Goal: Use online tool/utility: Utilize a website feature to perform a specific function

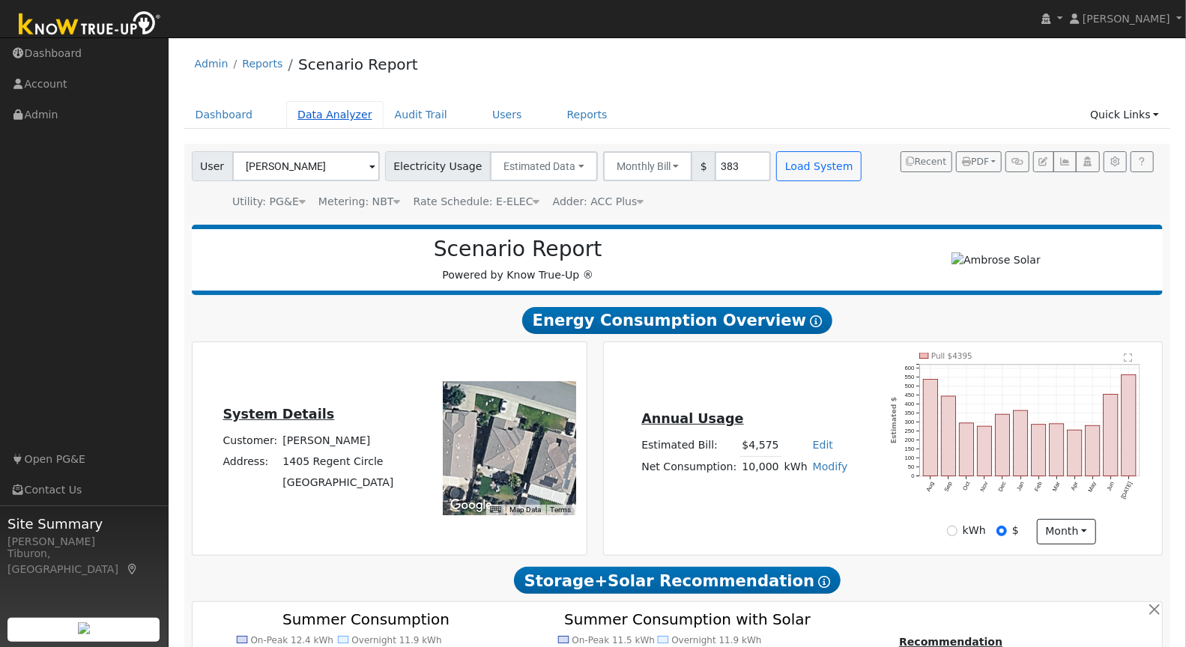
click at [325, 117] on link "Data Analyzer" at bounding box center [334, 115] width 97 height 28
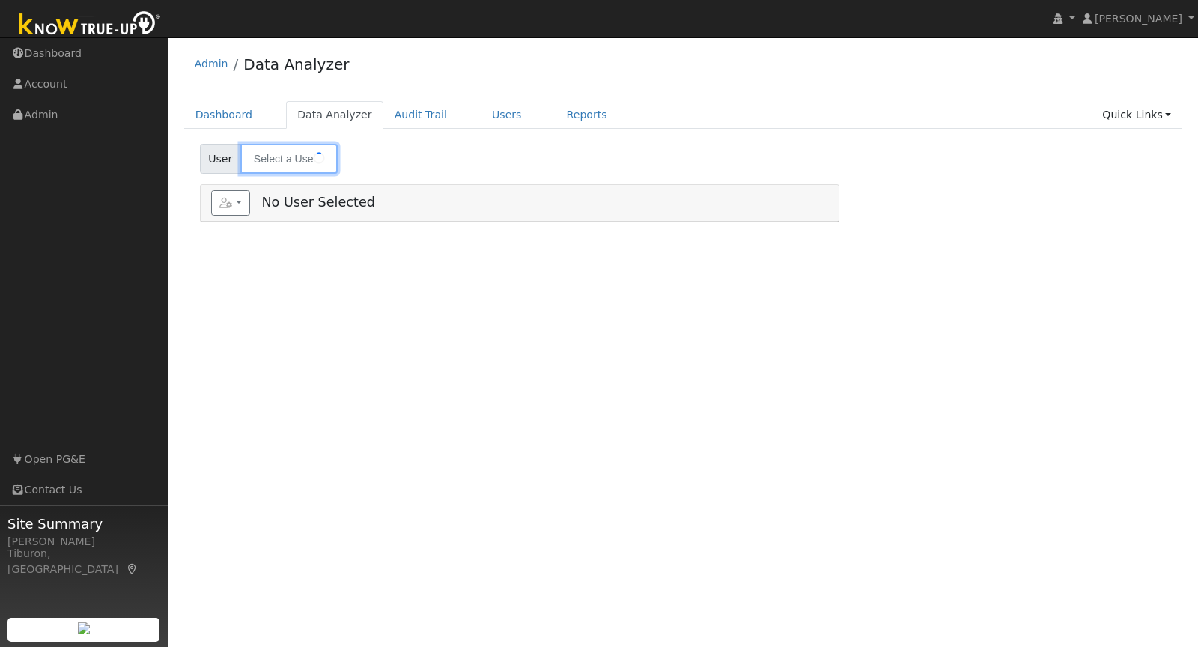
type input "[PERSON_NAME]"
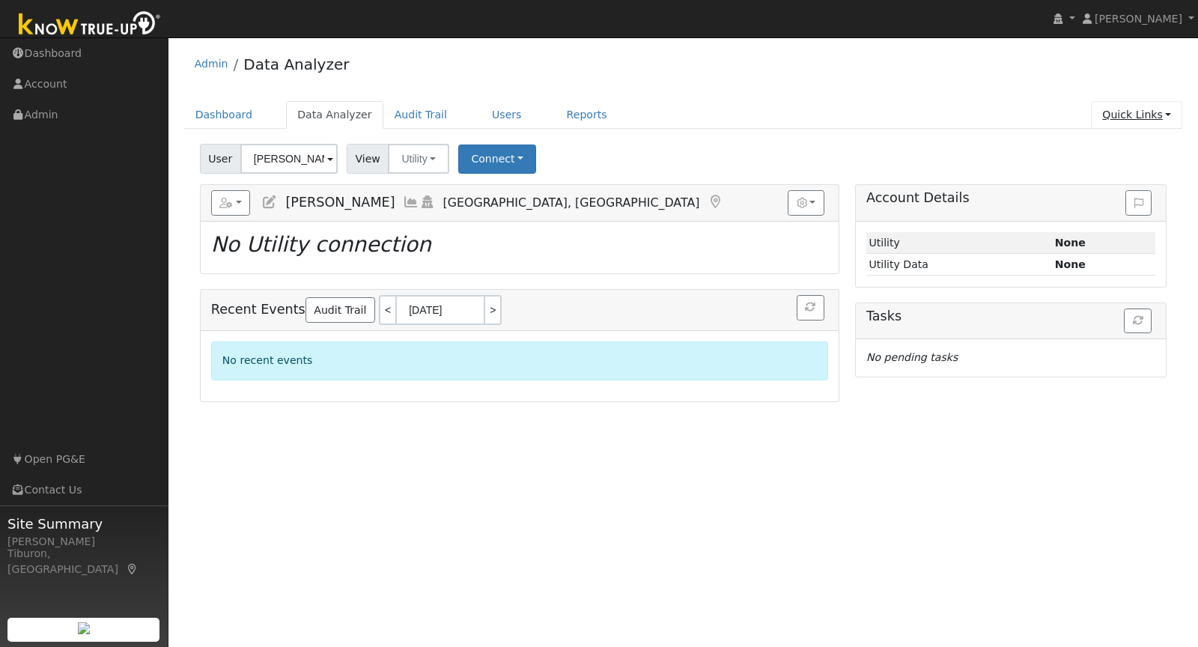
click at [1142, 118] on link "Quick Links" at bounding box center [1136, 115] width 91 height 28
click at [1124, 197] on link "Run a Scenario Report" at bounding box center [1107, 199] width 152 height 21
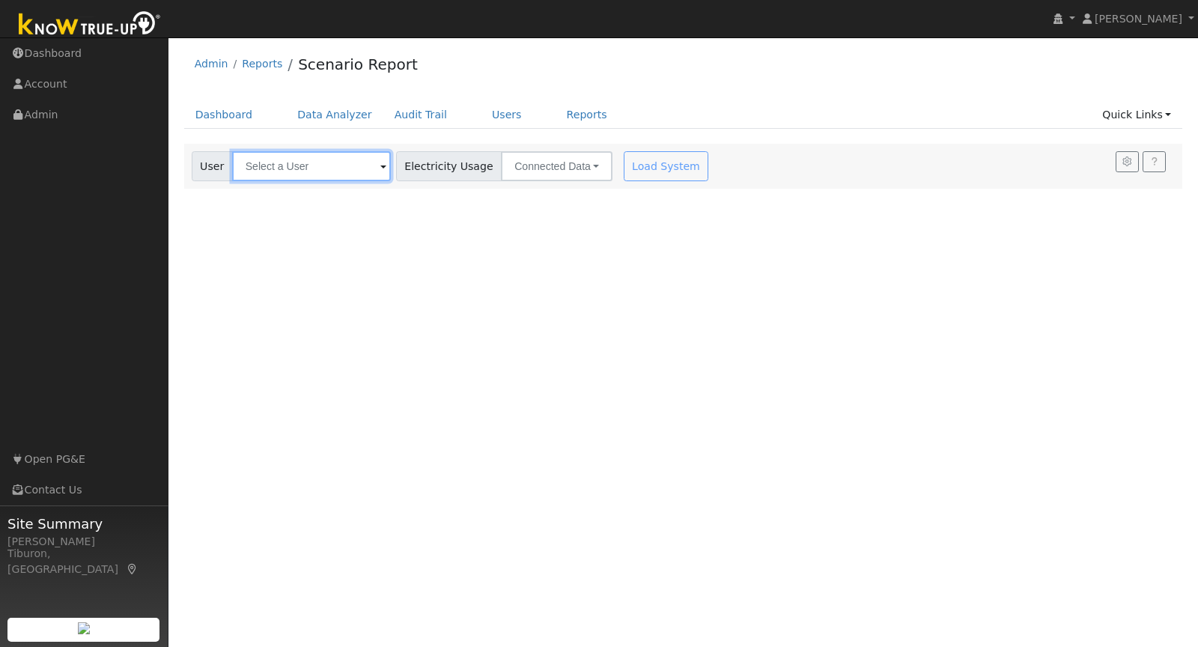
click at [274, 166] on input "text" at bounding box center [311, 166] width 159 height 30
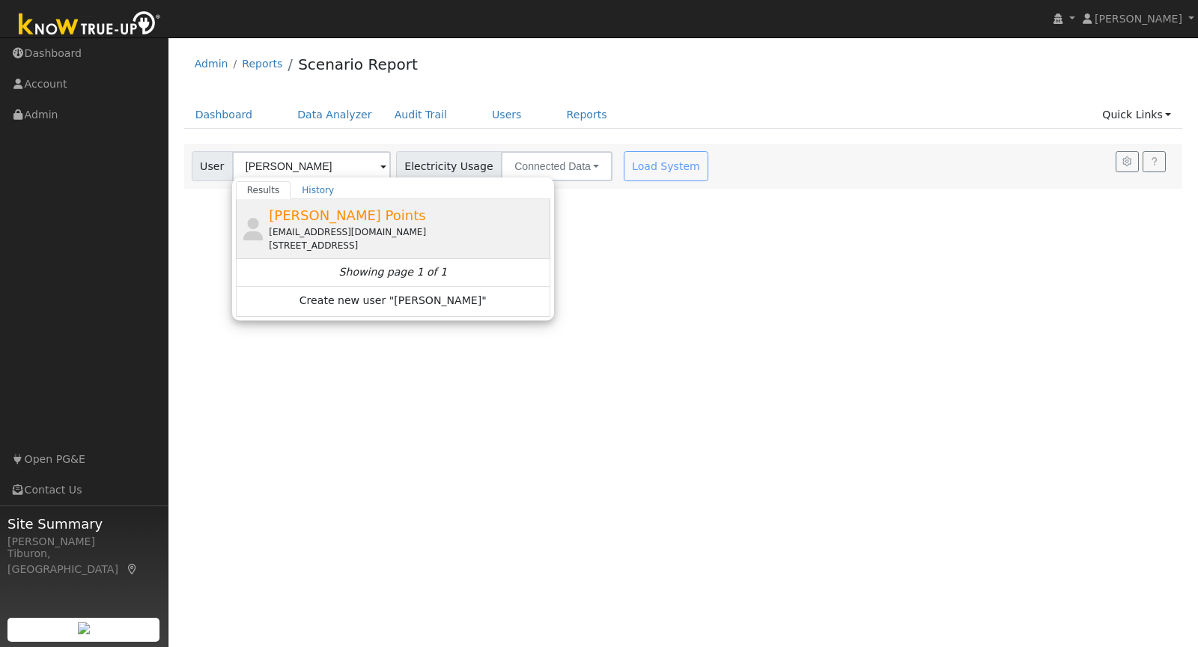
click at [351, 226] on div "[EMAIL_ADDRESS][DOMAIN_NAME]" at bounding box center [408, 231] width 278 height 13
type input "[PERSON_NAME] Points"
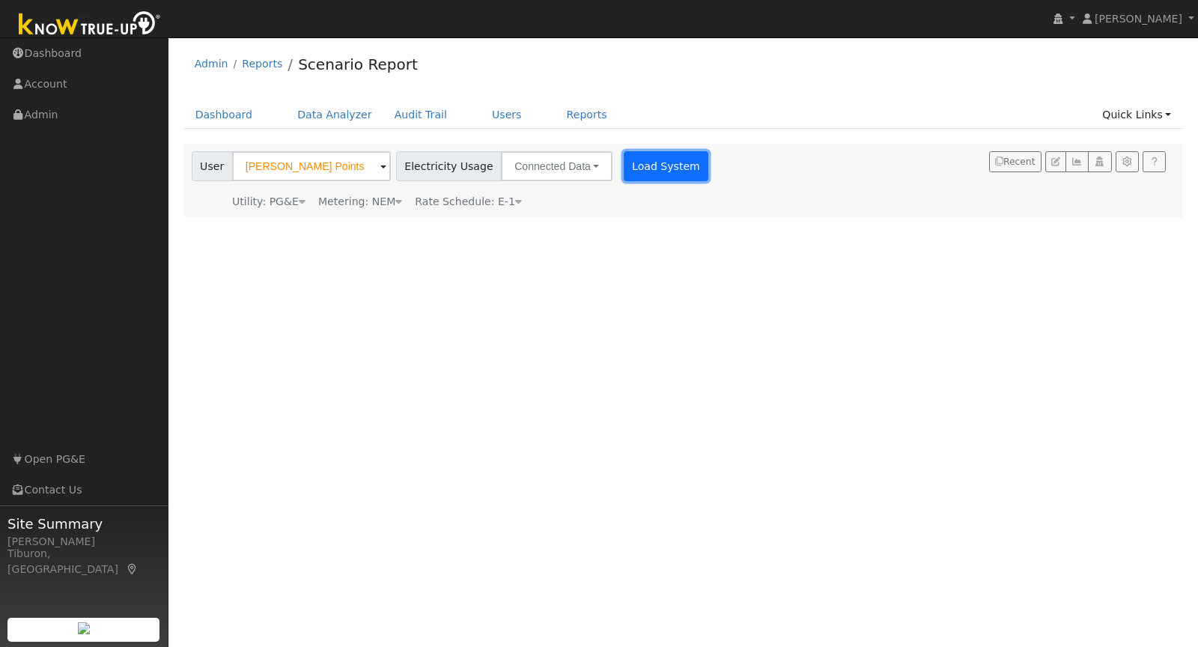
click at [631, 164] on button "Load System" at bounding box center [666, 166] width 85 height 30
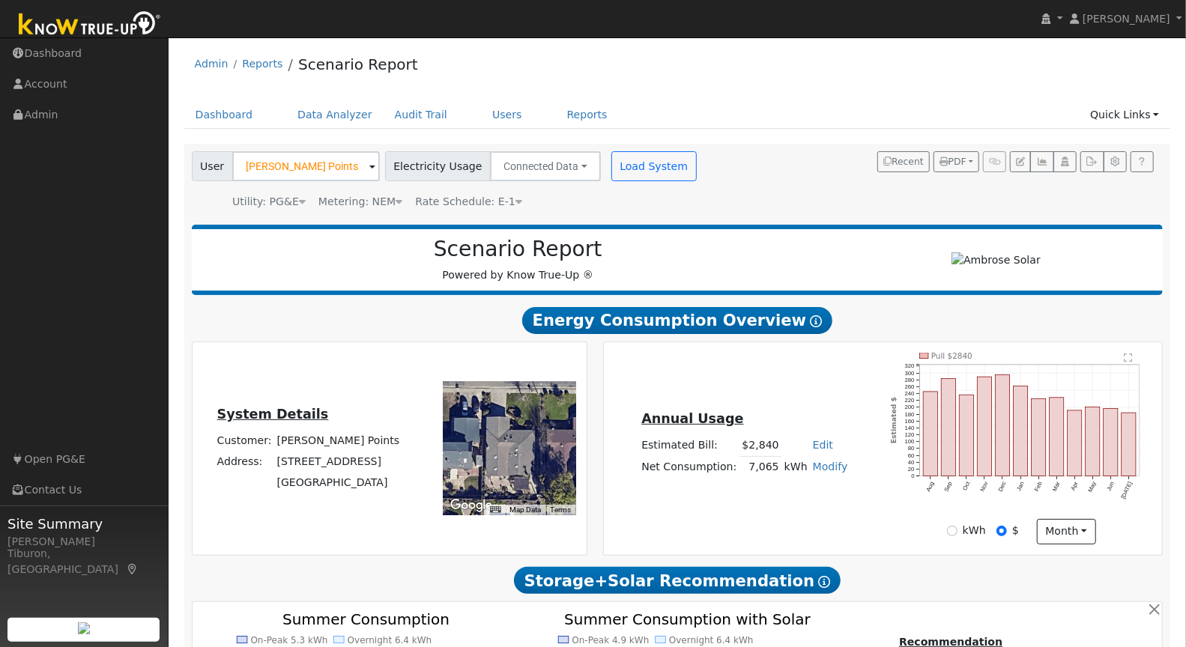
click at [670, 82] on div "Admin Reports Scenario Report" at bounding box center [677, 68] width 986 height 46
drag, startPoint x: 777, startPoint y: 463, endPoint x: 746, endPoint y: 471, distance: 32.5
click at [748, 470] on td "7,065" at bounding box center [760, 467] width 42 height 22
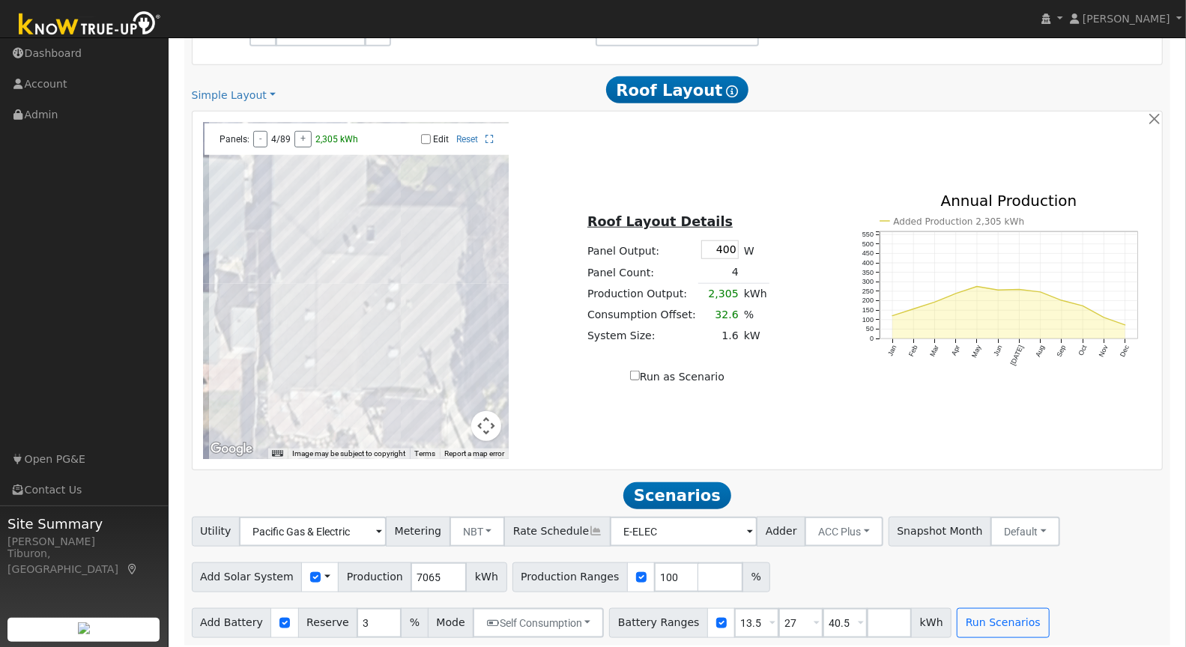
scroll to position [795, 0]
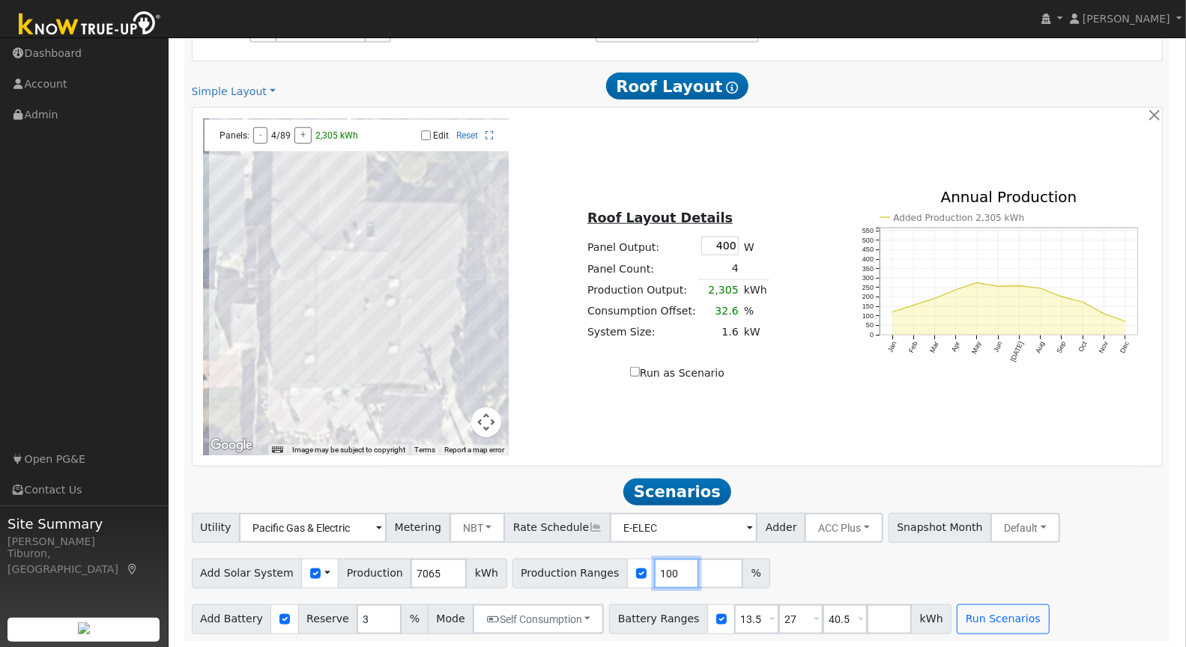
drag, startPoint x: 654, startPoint y: 568, endPoint x: 593, endPoint y: 573, distance: 60.8
click at [593, 573] on div "Production Ranges 100 %" at bounding box center [641, 574] width 258 height 30
type input "120"
click at [698, 574] on input "number" at bounding box center [720, 574] width 45 height 30
type input "140"
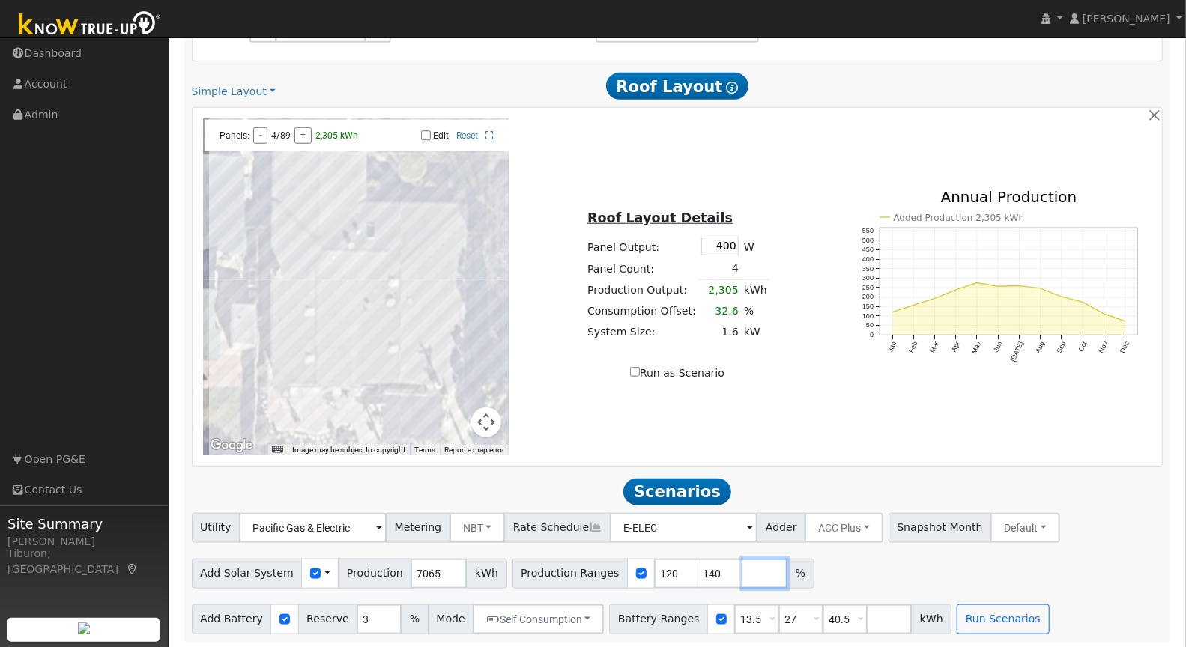
click at [742, 568] on input "number" at bounding box center [764, 574] width 45 height 30
type input "160"
click at [959, 566] on div "Add Solar System Use CSV Data Production 7065 kWh Production Ranges 120 140 160…" at bounding box center [677, 571] width 977 height 35
drag, startPoint x: 834, startPoint y: 614, endPoint x: 803, endPoint y: 625, distance: 32.5
click at [803, 625] on div "Battery Ranges 13.5 Overrides Reserve % Mode None None Self Consumption Peak Sa…" at bounding box center [780, 619] width 342 height 30
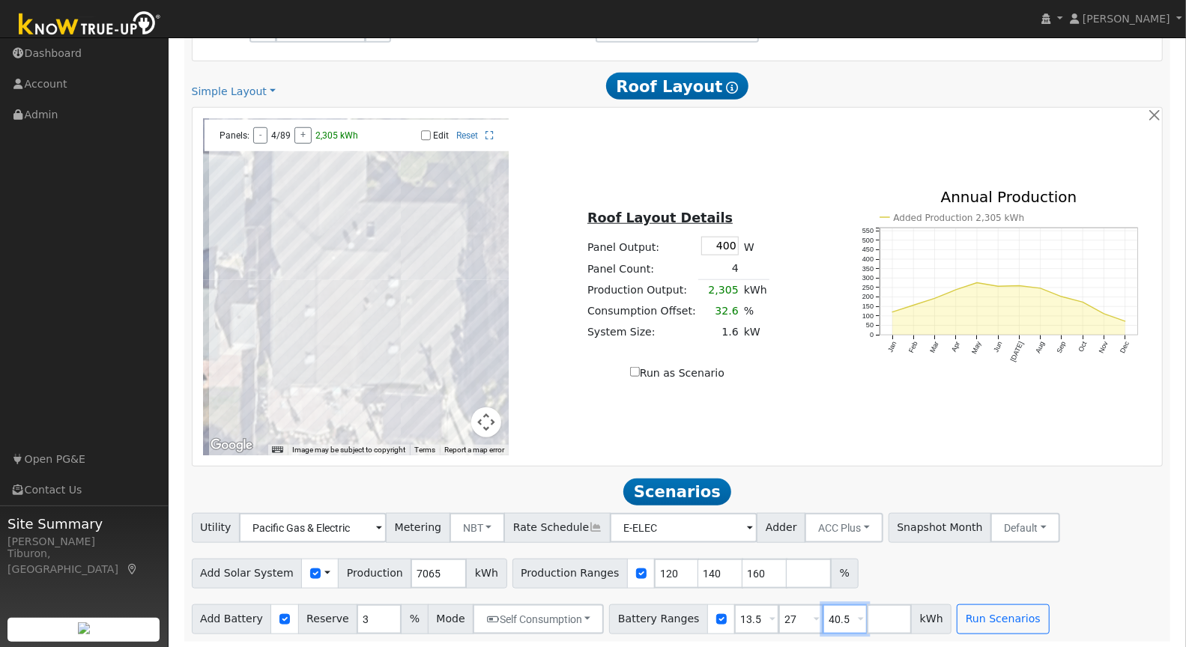
drag, startPoint x: 831, startPoint y: 615, endPoint x: 798, endPoint y: 619, distance: 33.2
click at [798, 619] on div "Battery Ranges 13.5 Overrides Reserve % Mode None None Self Consumption Peak Sa…" at bounding box center [780, 619] width 342 height 30
click at [924, 614] on button "Run Scenarios" at bounding box center [958, 619] width 92 height 30
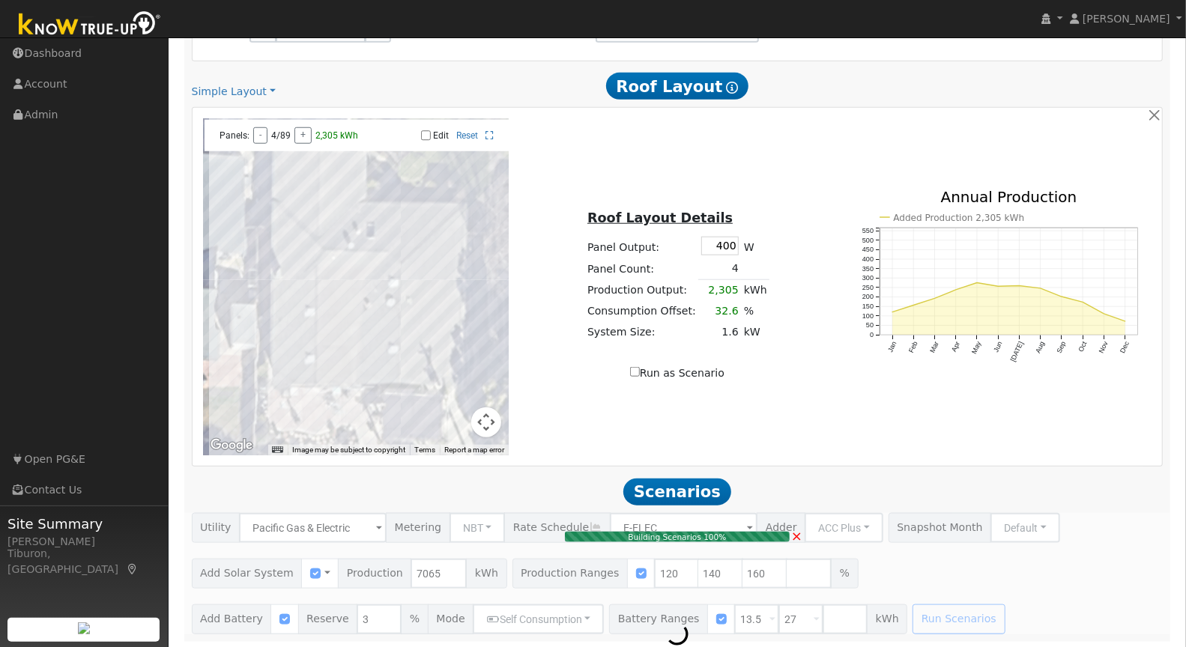
type input "7.5"
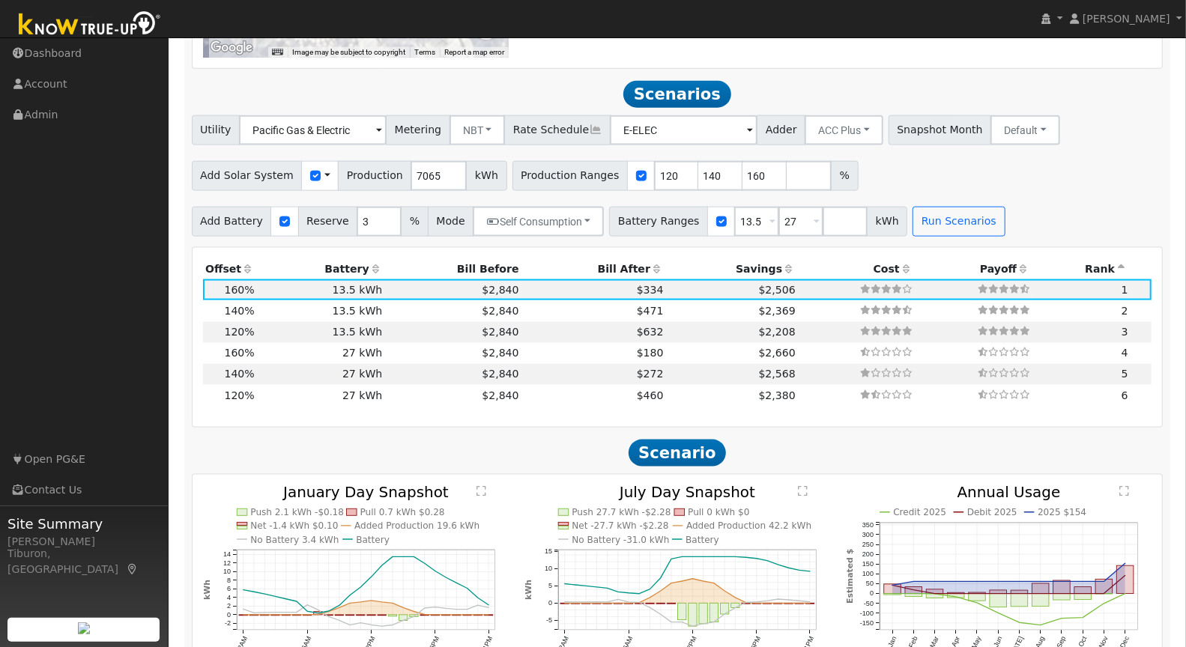
scroll to position [1225, 0]
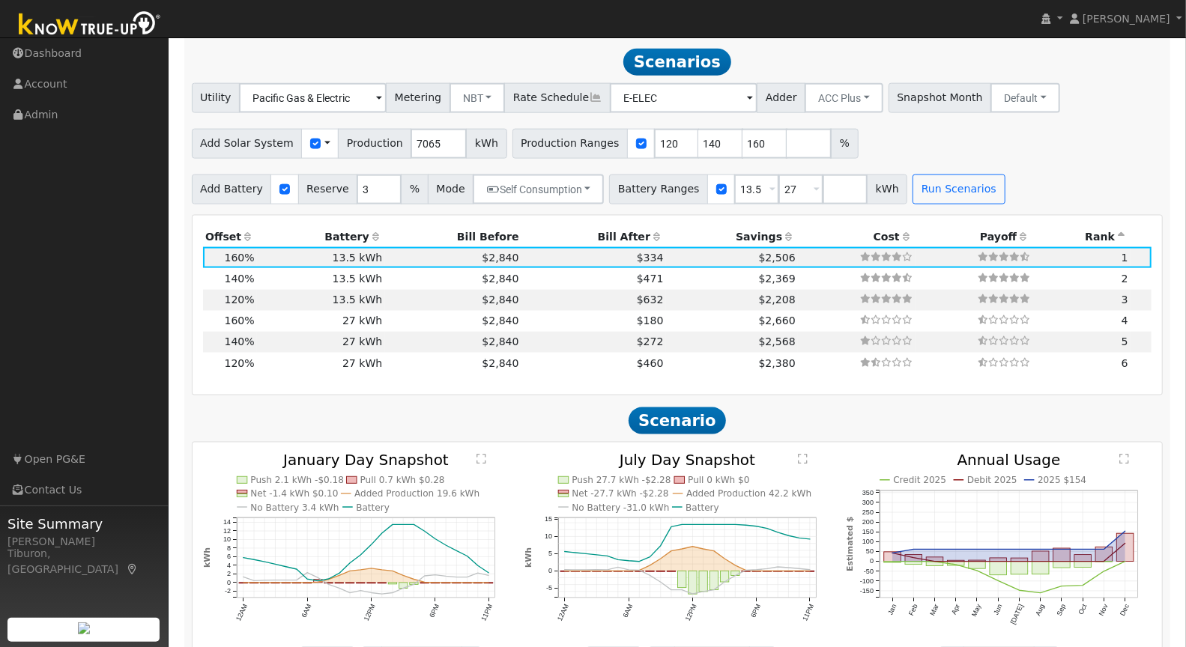
click at [607, 232] on th "Bill After" at bounding box center [593, 236] width 145 height 21
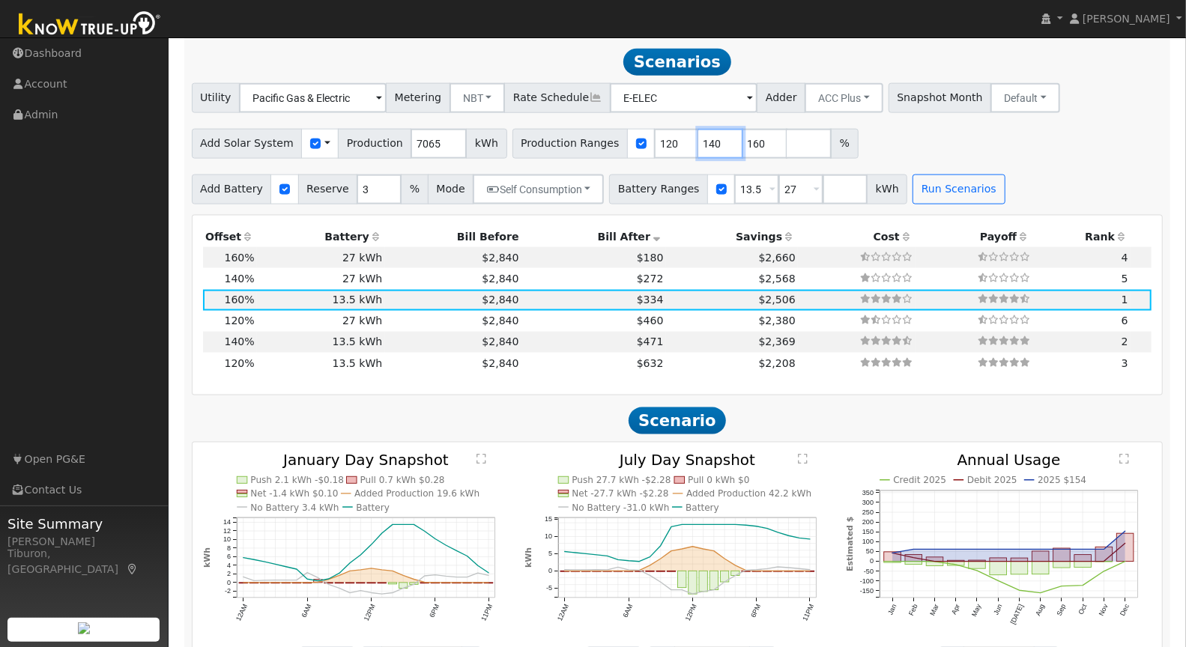
drag, startPoint x: 698, startPoint y: 138, endPoint x: 668, endPoint y: 142, distance: 30.3
click at [668, 142] on div "Production Ranges 120 140 160 %" at bounding box center [685, 144] width 346 height 30
type input "160"
drag, startPoint x: 651, startPoint y: 140, endPoint x: 627, endPoint y: 144, distance: 24.3
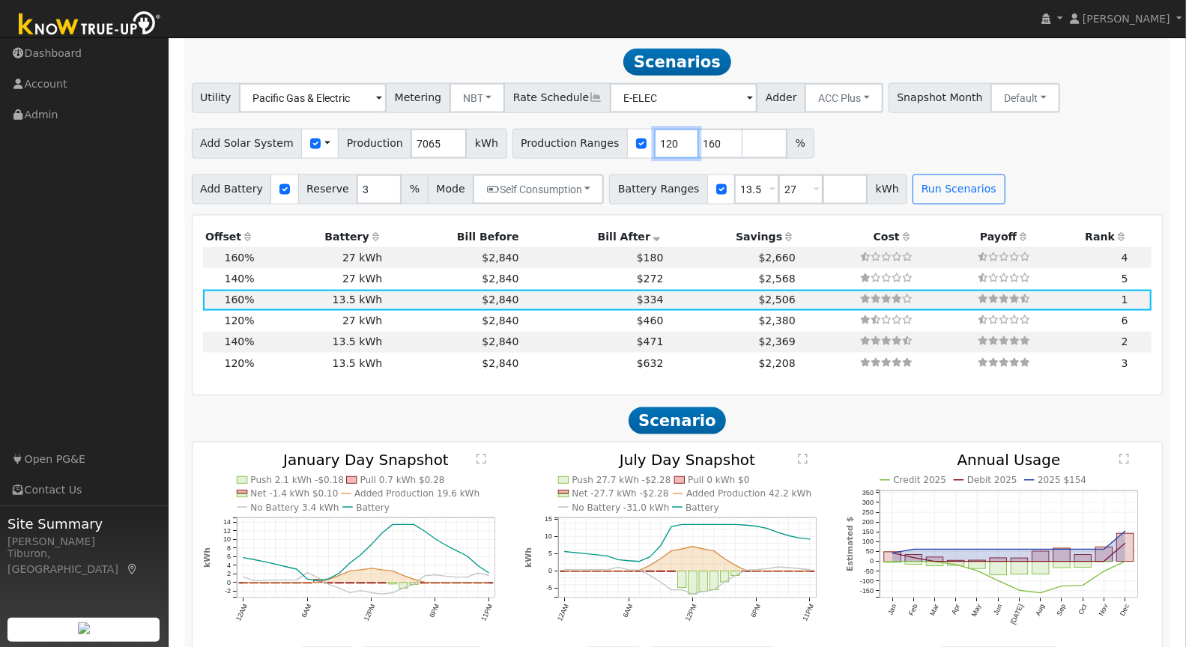
click at [628, 143] on div "Production Ranges 120 160 %" at bounding box center [663, 144] width 302 height 30
type input "160"
click at [698, 145] on input "number" at bounding box center [720, 144] width 45 height 30
type input "170"
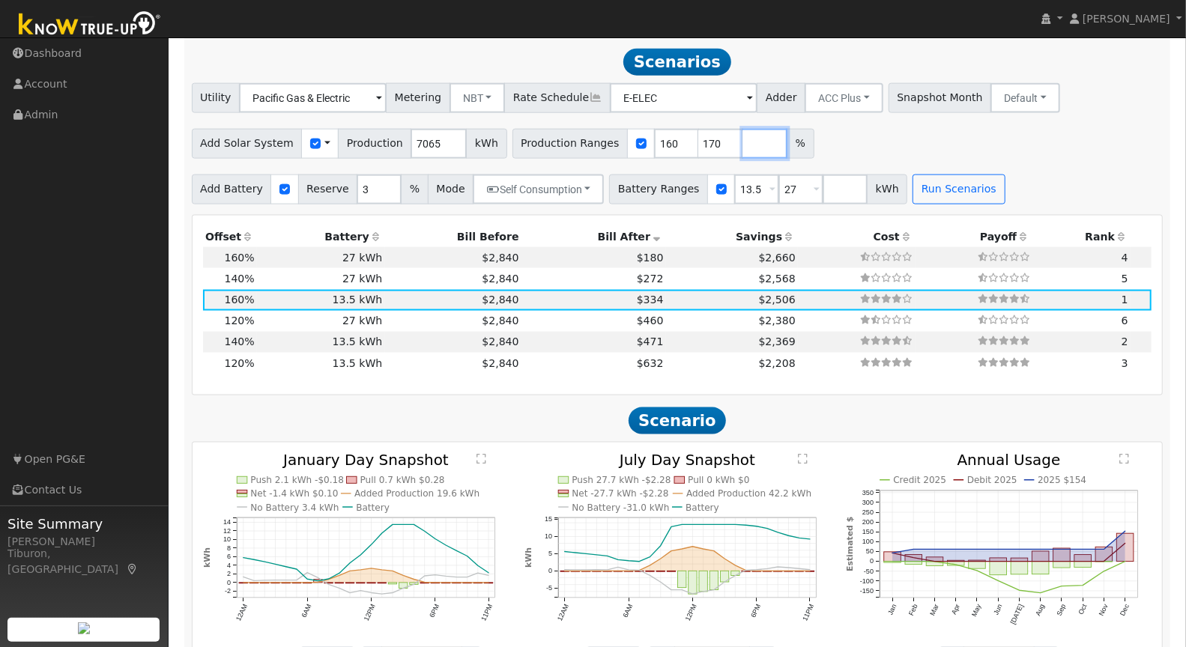
click at [742, 142] on input "number" at bounding box center [764, 144] width 45 height 30
type input "180"
drag, startPoint x: 789, startPoint y: 187, endPoint x: 736, endPoint y: 192, distance: 52.6
click at [736, 192] on div "Battery Ranges 13.5 Overrides Reserve % Mode None None Self Consumption Peak Sa…" at bounding box center [758, 190] width 298 height 30
click at [888, 184] on button "Run Scenarios" at bounding box center [914, 190] width 92 height 30
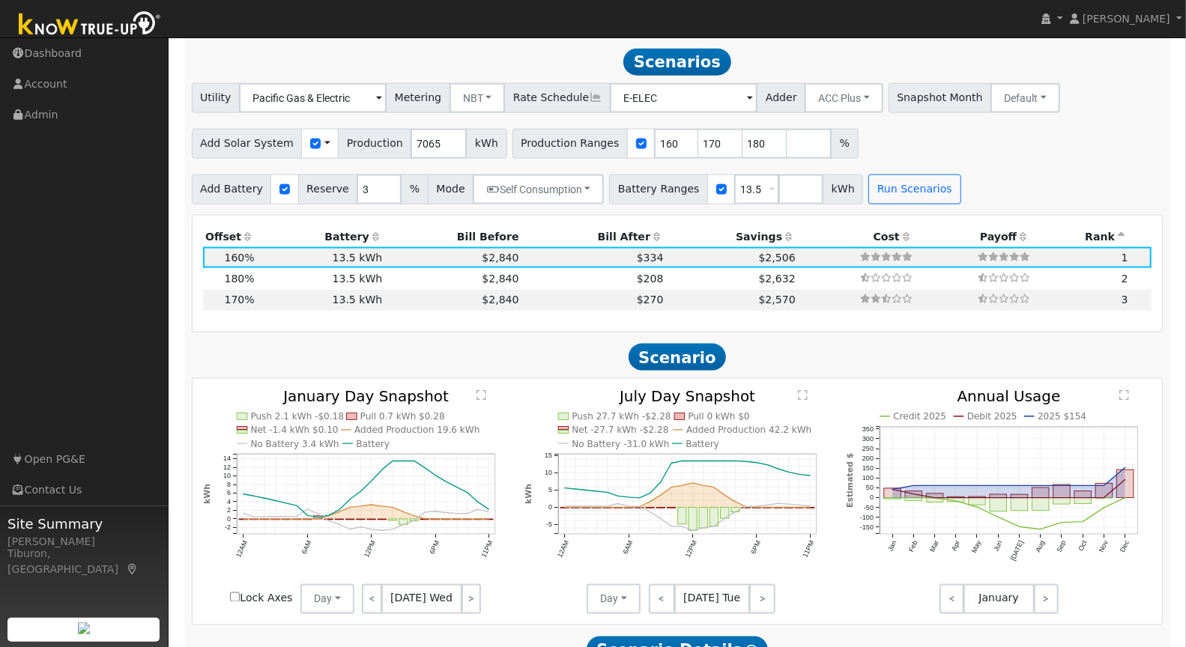
click at [615, 234] on th "Bill After" at bounding box center [593, 236] width 145 height 21
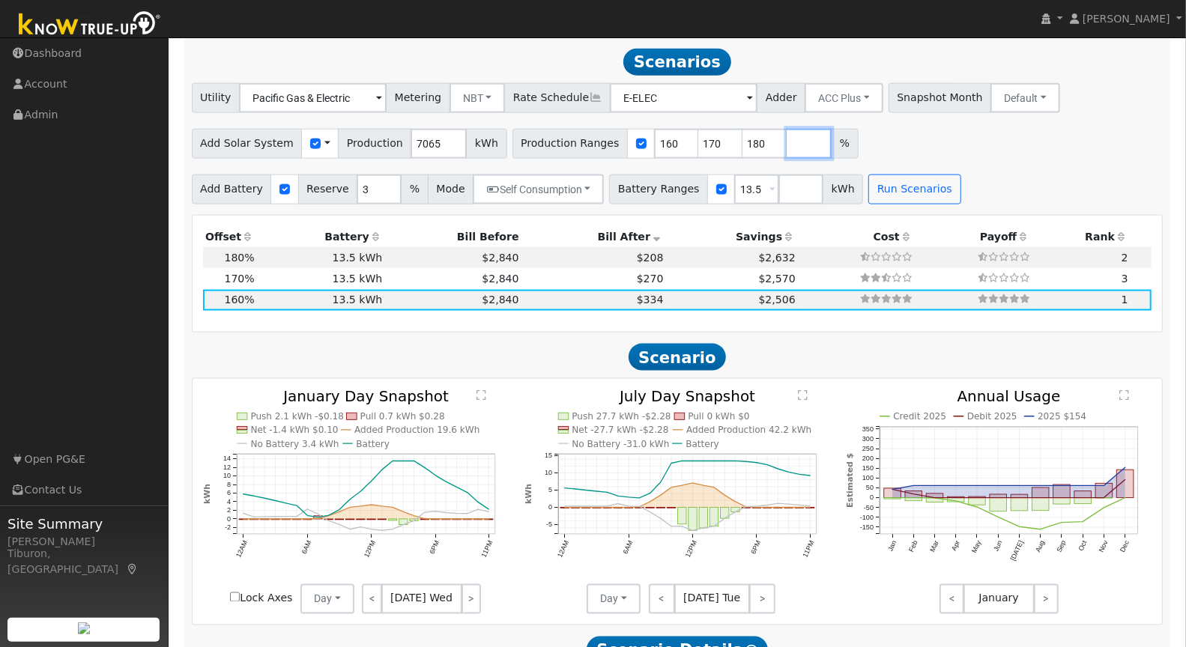
click at [786, 133] on input "number" at bounding box center [808, 144] width 45 height 30
type input "188"
click at [891, 187] on button "Run Scenarios" at bounding box center [914, 190] width 92 height 30
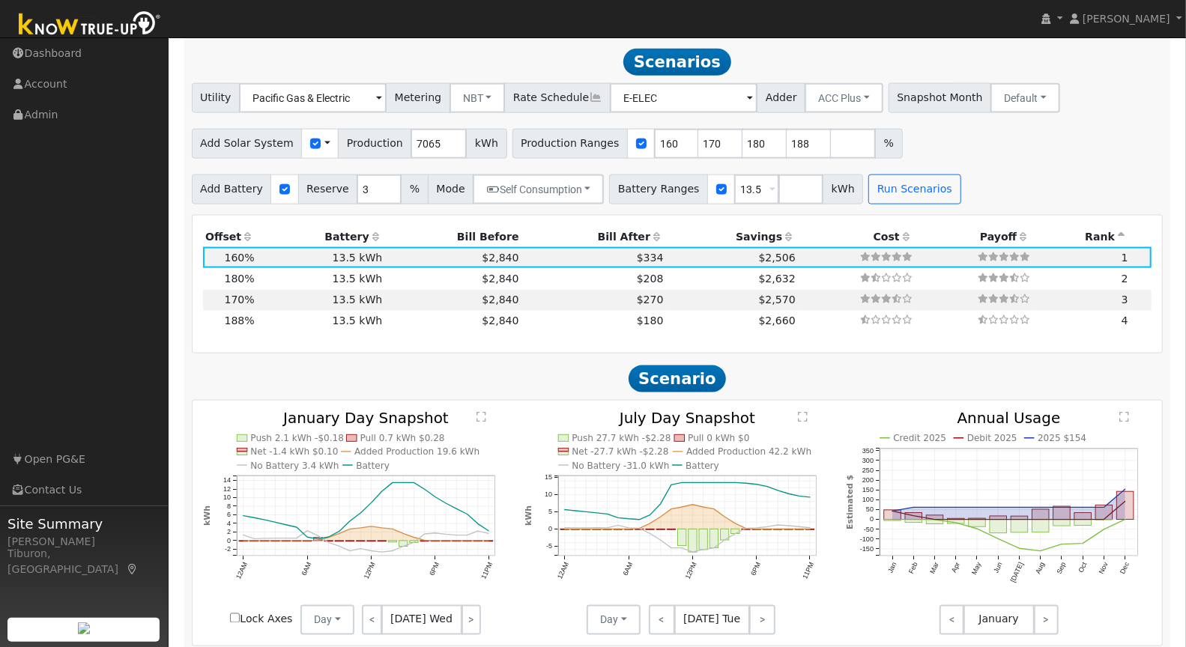
click at [608, 233] on th "Bill After" at bounding box center [593, 236] width 145 height 21
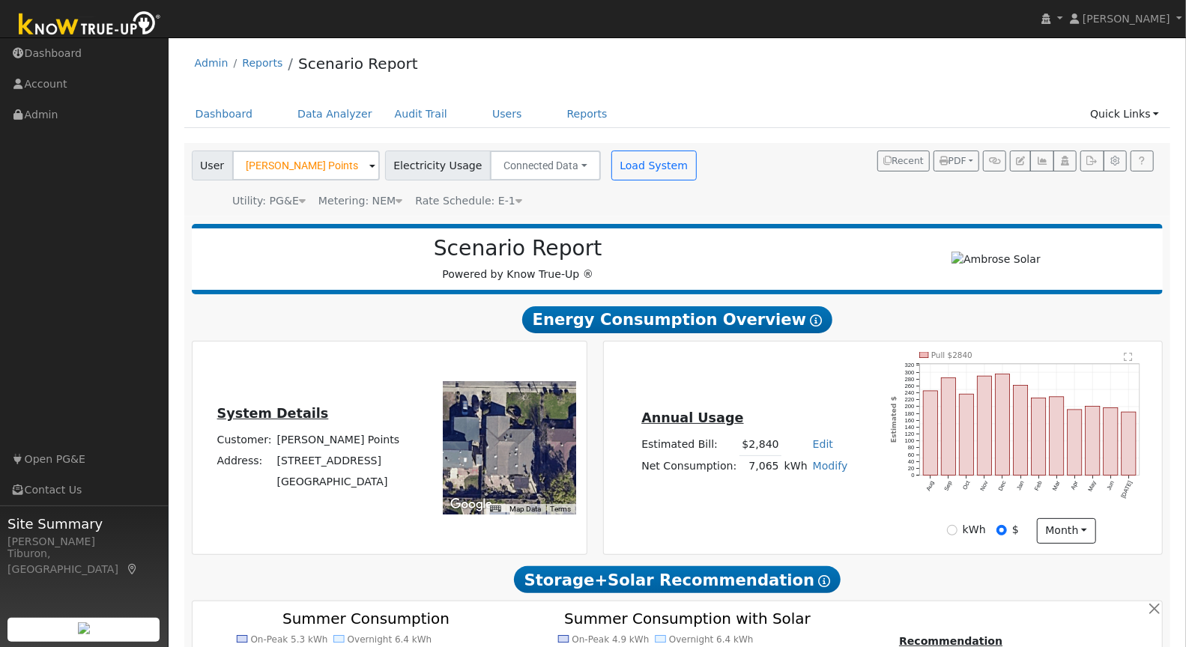
scroll to position [0, 0]
click at [307, 109] on link "Data Analyzer" at bounding box center [334, 115] width 97 height 28
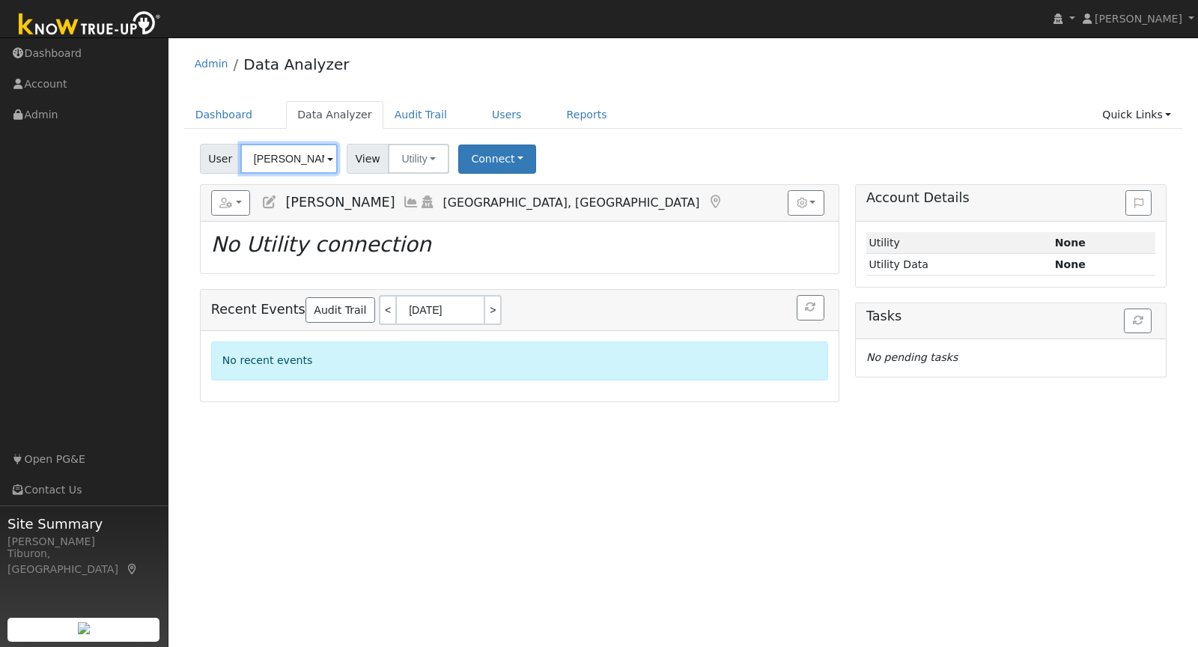
click at [262, 153] on input "[PERSON_NAME]" at bounding box center [288, 159] width 97 height 30
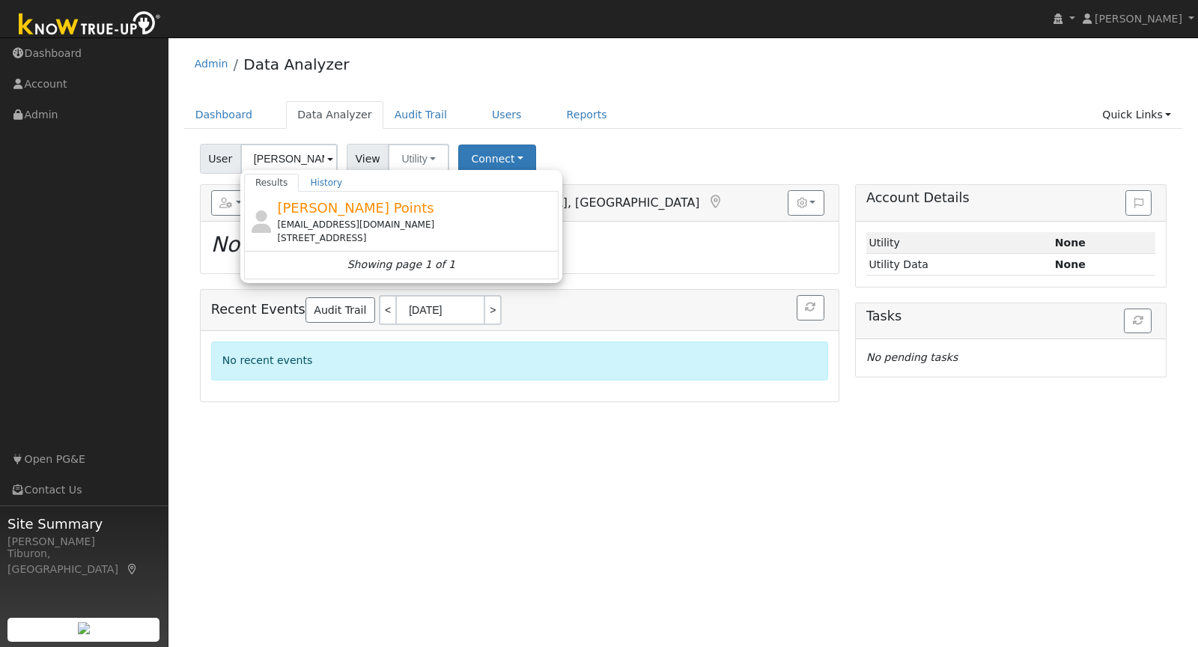
click at [314, 207] on span "[PERSON_NAME] Points" at bounding box center [355, 208] width 157 height 16
type input "[PERSON_NAME] Points"
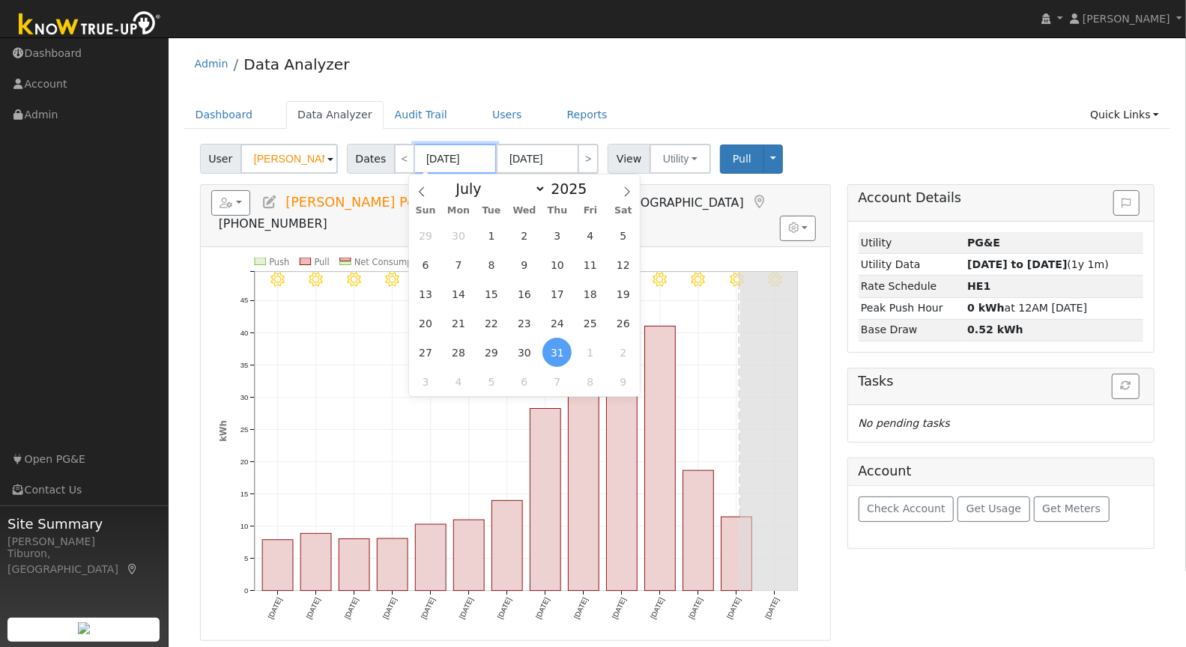
click at [445, 157] on input "07/31/2025" at bounding box center [455, 159] width 82 height 30
click at [590, 192] on span at bounding box center [595, 193] width 10 height 8
type input "2024"
click at [555, 353] on span "1" at bounding box center [556, 352] width 29 height 29
type input "08/01/2024"
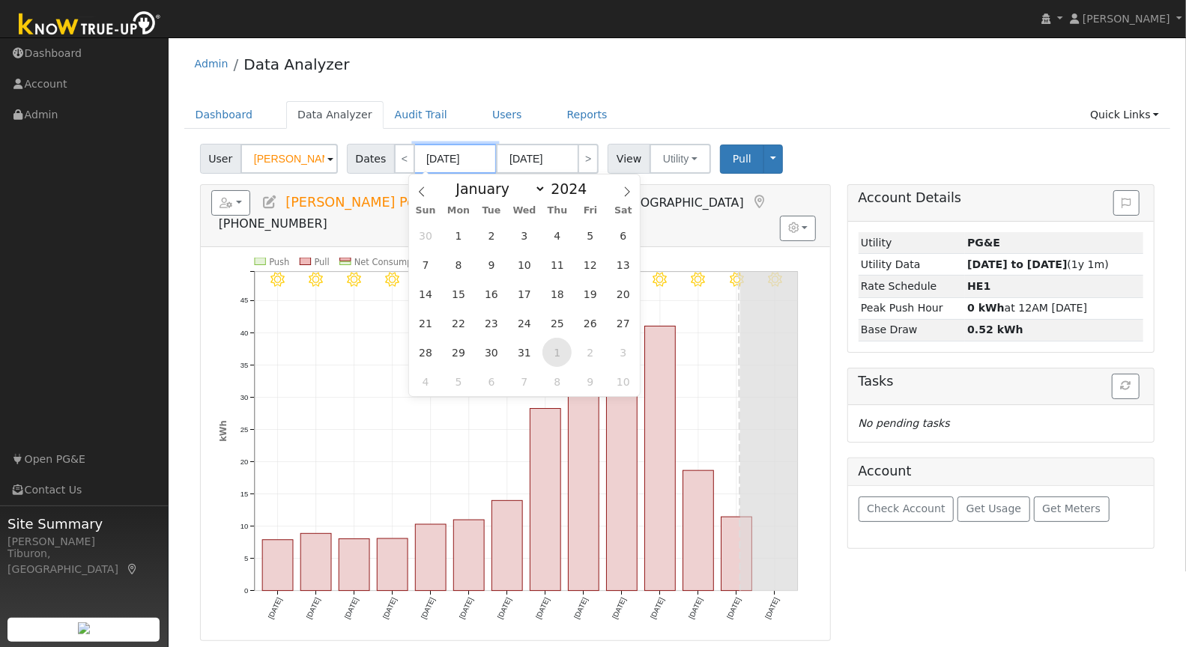
type input "08/31/2024"
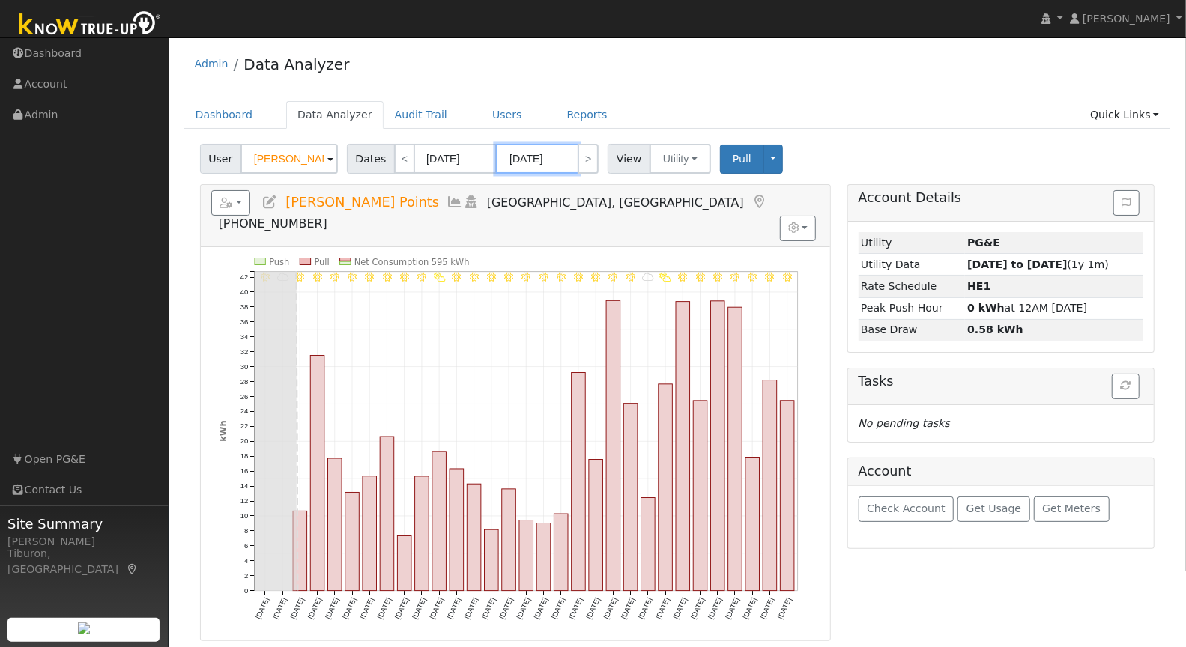
click at [548, 156] on input "08/31/2024" at bounding box center [537, 159] width 82 height 30
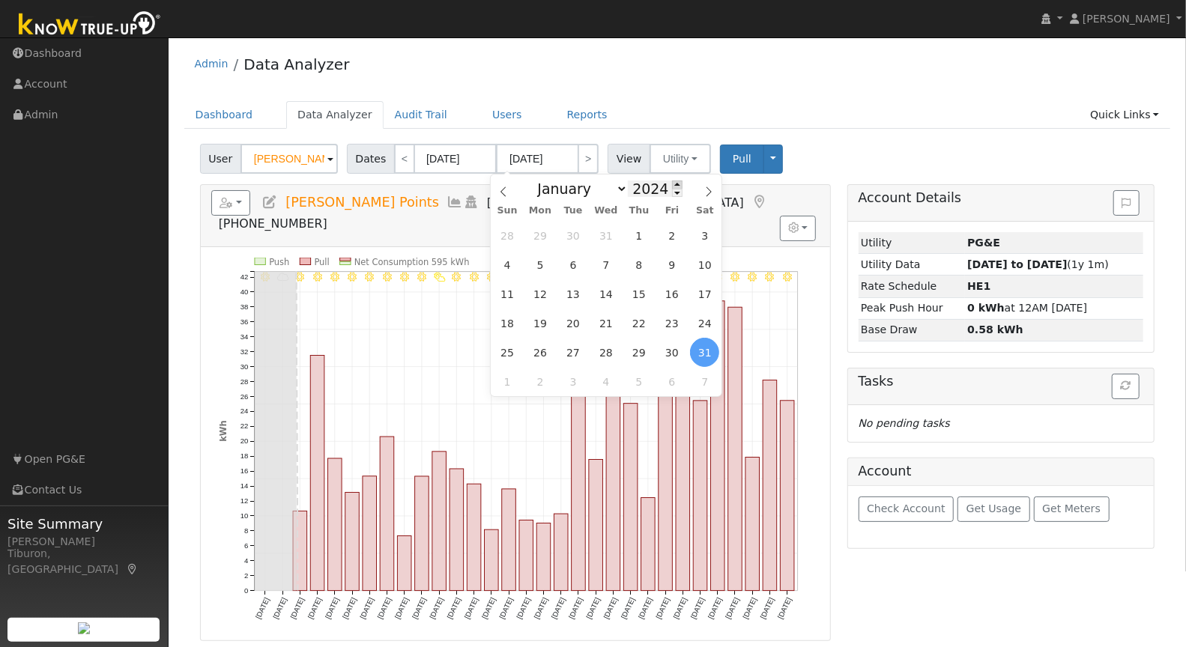
click at [675, 184] on span at bounding box center [677, 185] width 10 height 8
type input "2025"
click at [640, 230] on span "31" at bounding box center [638, 235] width 29 height 29
type input "07/31/2025"
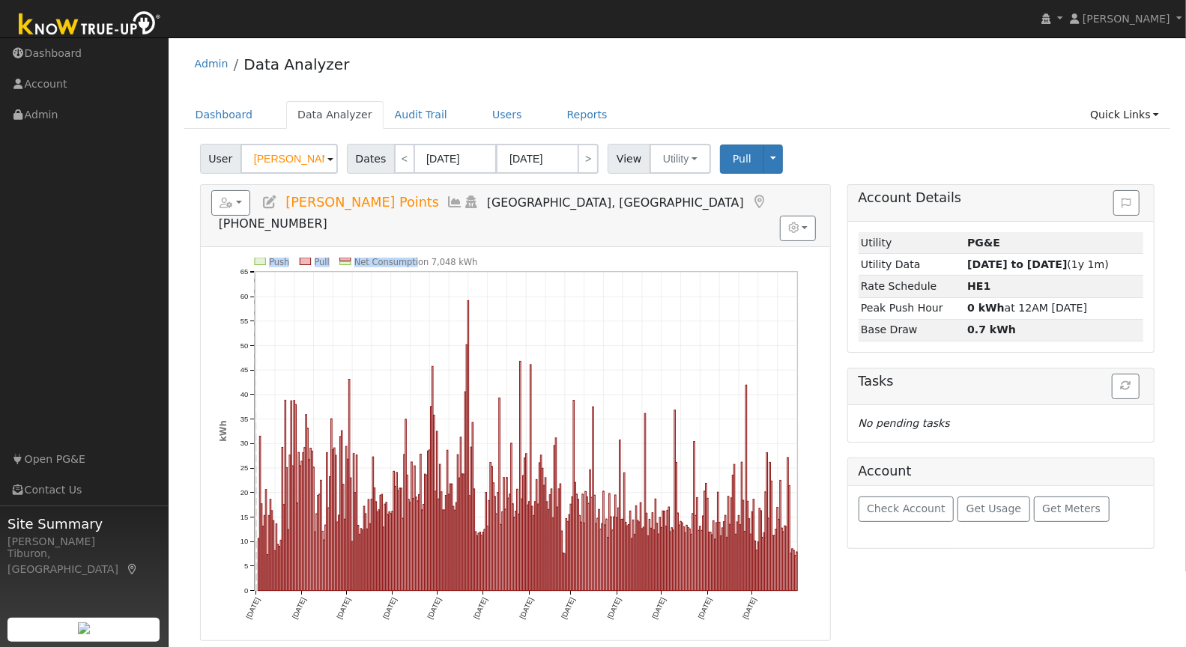
drag, startPoint x: 473, startPoint y: 229, endPoint x: 419, endPoint y: 238, distance: 53.9
click at [417, 247] on div "Push Pull Net Consumption 7,048 kWh Thu 8/01 Sun 9/01 Tue 10/01 Fri 11/01 Sun 1…" at bounding box center [516, 444] width 630 height 394
click at [458, 256] on text "Net Consumption 7,048 kWh" at bounding box center [416, 261] width 124 height 10
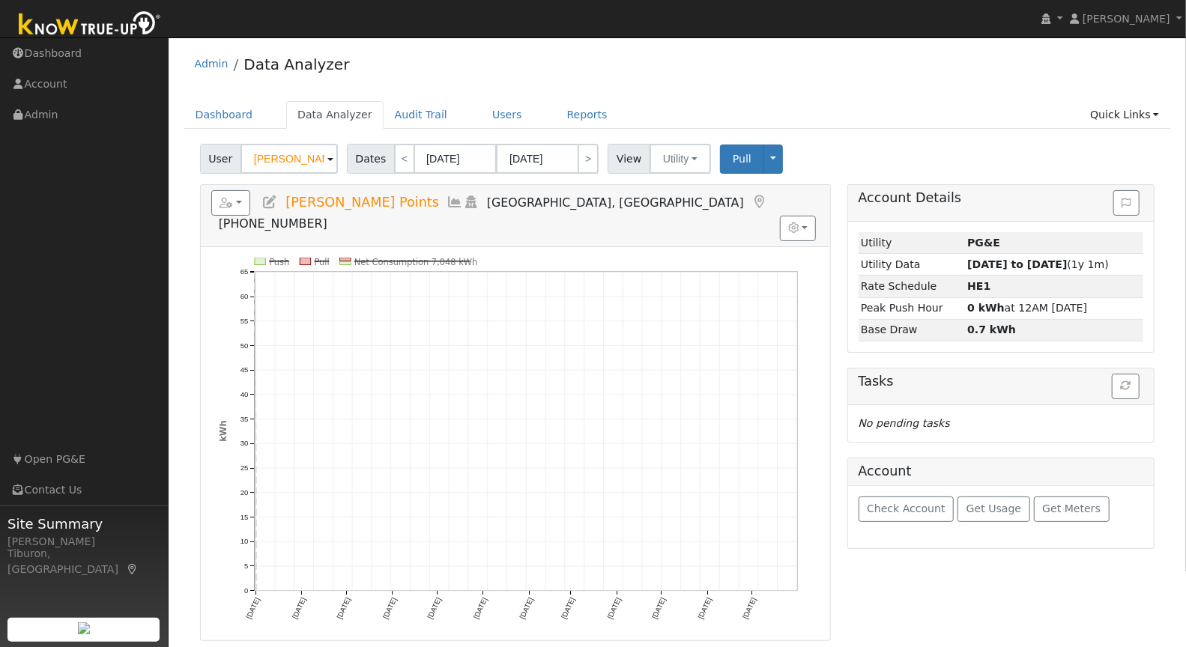
click at [420, 261] on line at bounding box center [412, 261] width 116 height 0
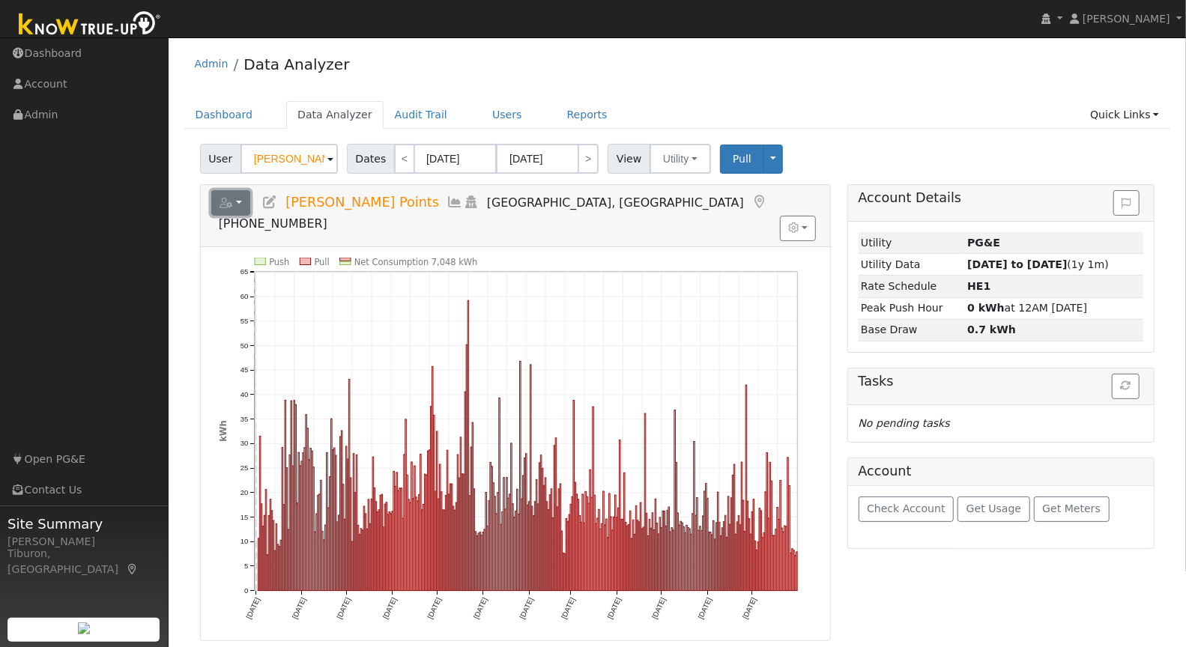
click at [224, 210] on button "button" at bounding box center [231, 202] width 40 height 25
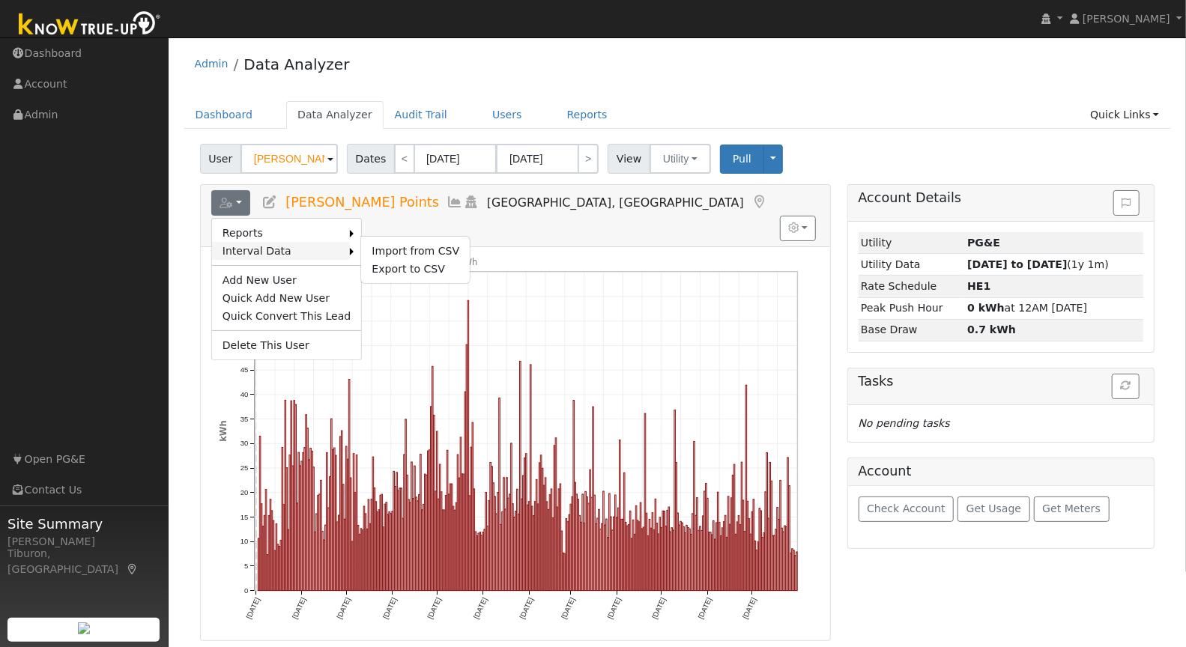
click at [288, 249] on link "Interval Data" at bounding box center [281, 251] width 139 height 18
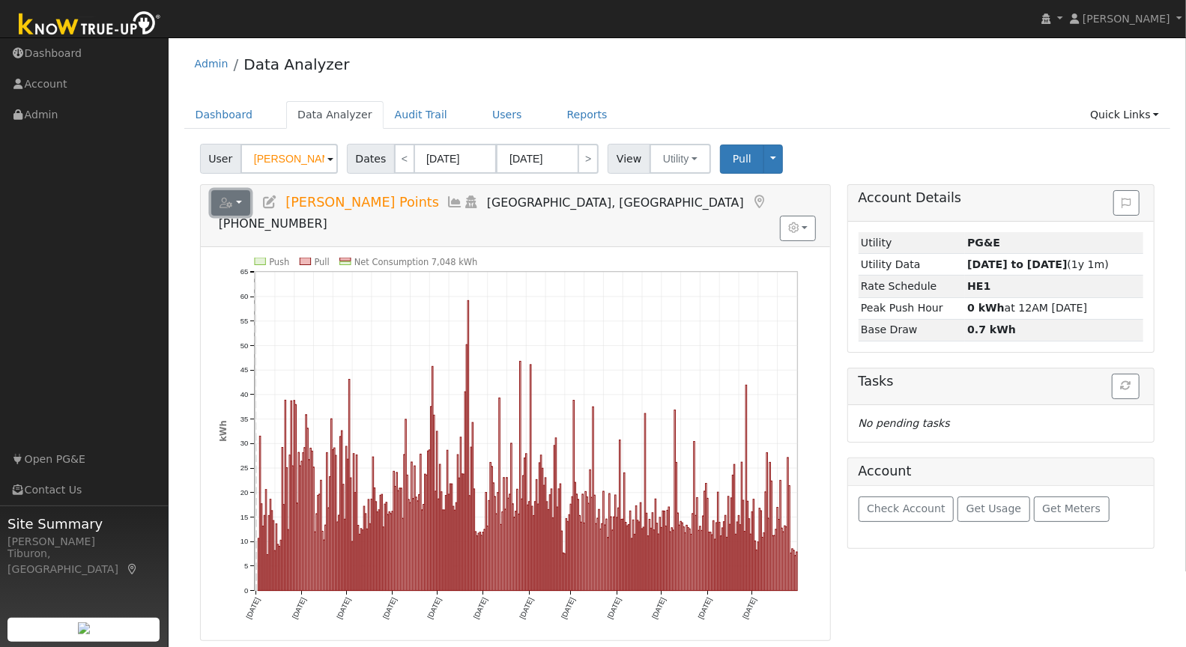
click at [230, 198] on icon "button" at bounding box center [225, 203] width 13 height 10
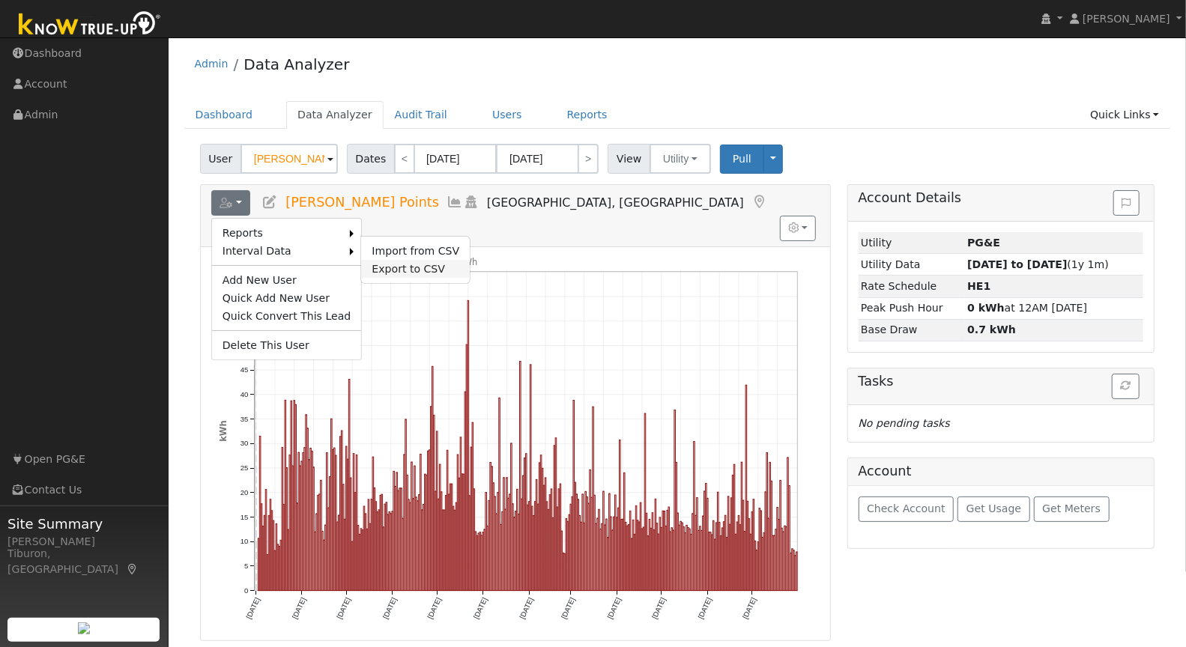
click at [398, 263] on link "Export to CSV" at bounding box center [415, 269] width 109 height 18
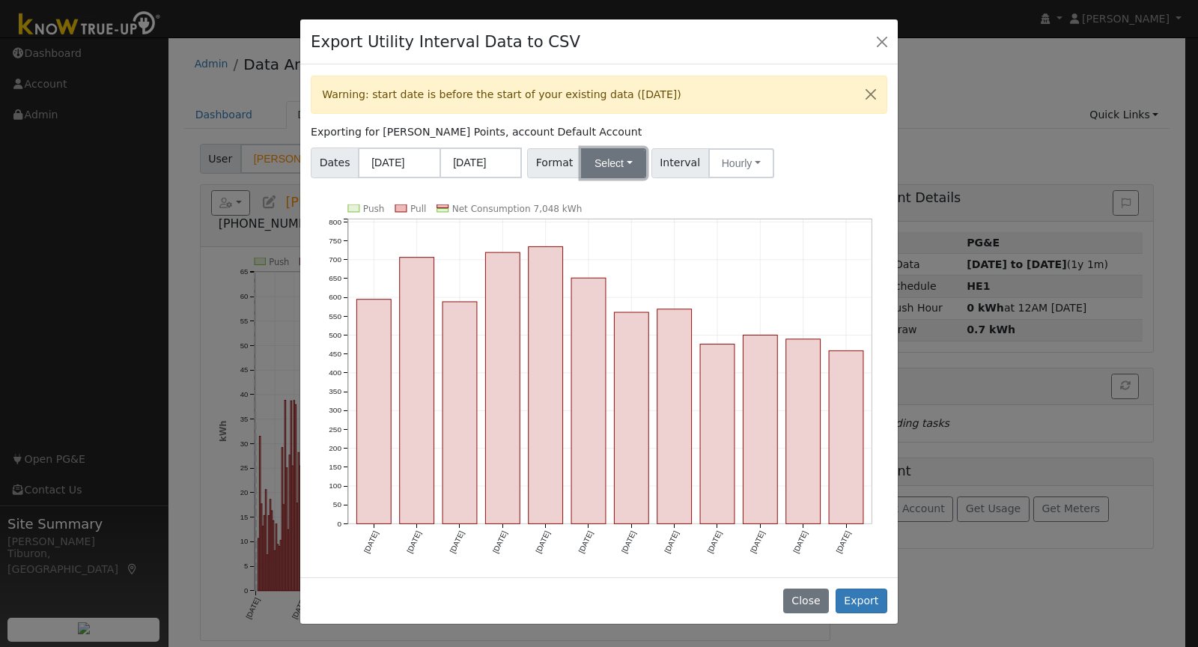
click at [594, 152] on button "Select" at bounding box center [613, 163] width 65 height 30
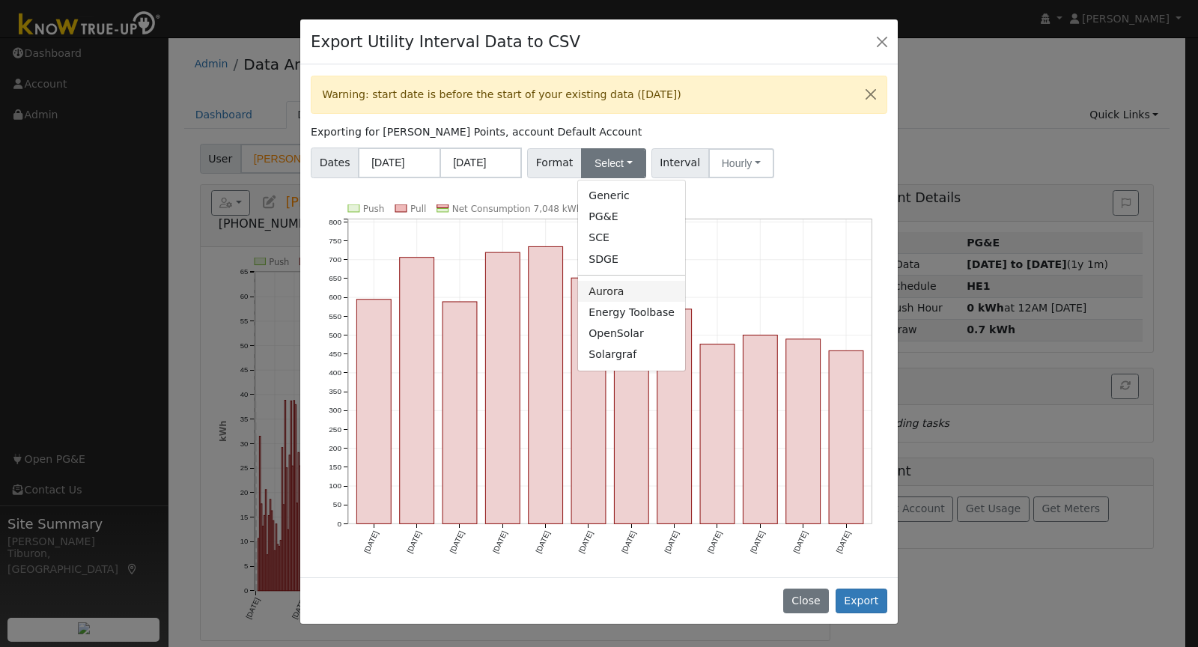
click at [607, 283] on link "Aurora" at bounding box center [631, 291] width 107 height 21
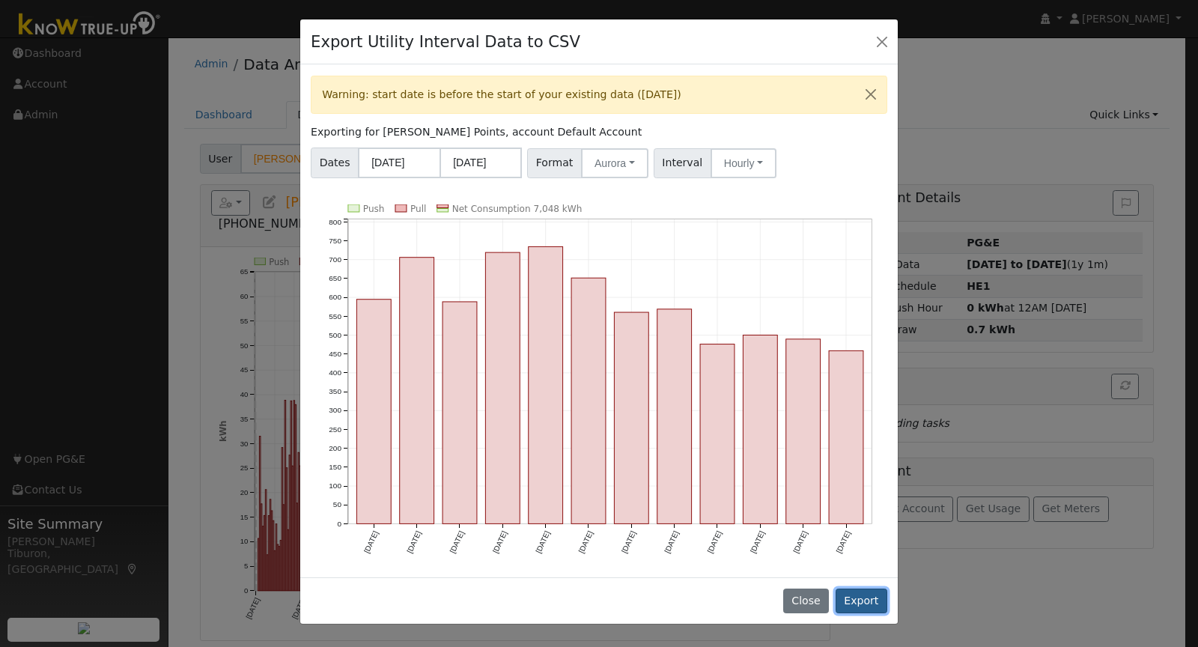
click at [857, 602] on button "Export" at bounding box center [862, 601] width 52 height 25
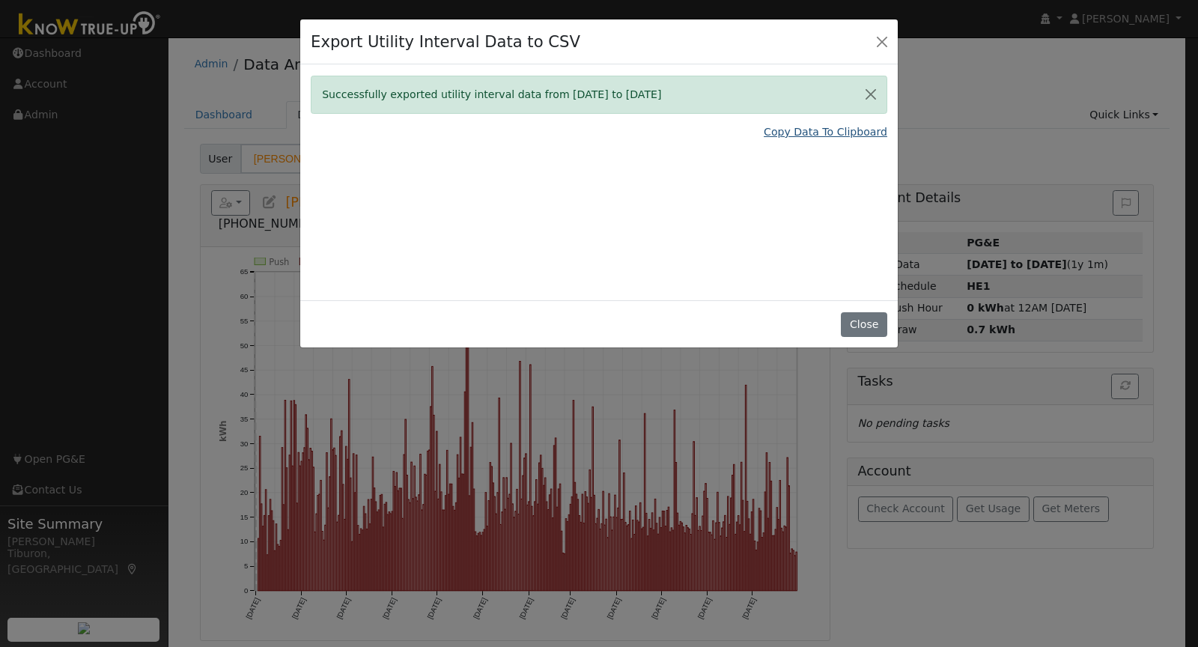
click at [831, 127] on link "Copy Data To Clipboard" at bounding box center [826, 132] width 124 height 16
